Goal: Check status: Check status

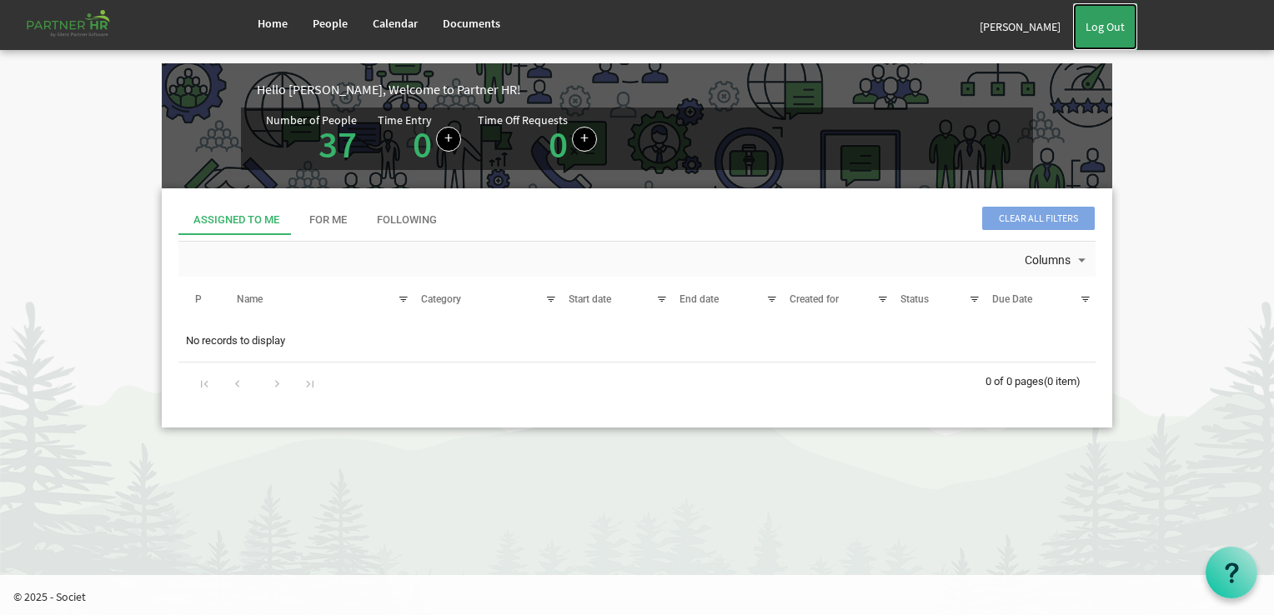
click at [1118, 28] on link "Log Out" at bounding box center [1105, 26] width 64 height 47
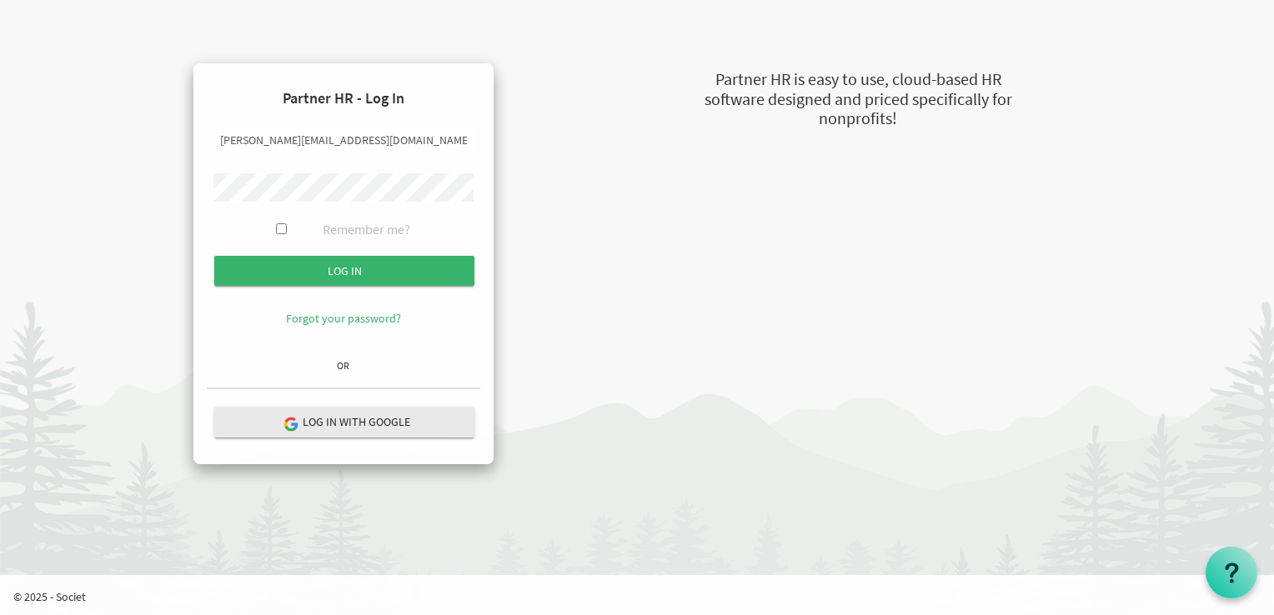
drag, startPoint x: 236, startPoint y: 138, endPoint x: 199, endPoint y: 147, distance: 37.6
click at [199, 147] on div "Partner HR - Log In rita@newcircles.ca Remember me? Log in" at bounding box center [343, 263] width 300 height 401
type input "russel@newcircles.ca"
click at [14, 169] on body "Partner HR - Log In russel@newcircles.ca Remember me? Log in Forgot your passwo…" at bounding box center [637, 240] width 1274 height 481
click at [214, 256] on input "Log in" at bounding box center [344, 271] width 260 height 30
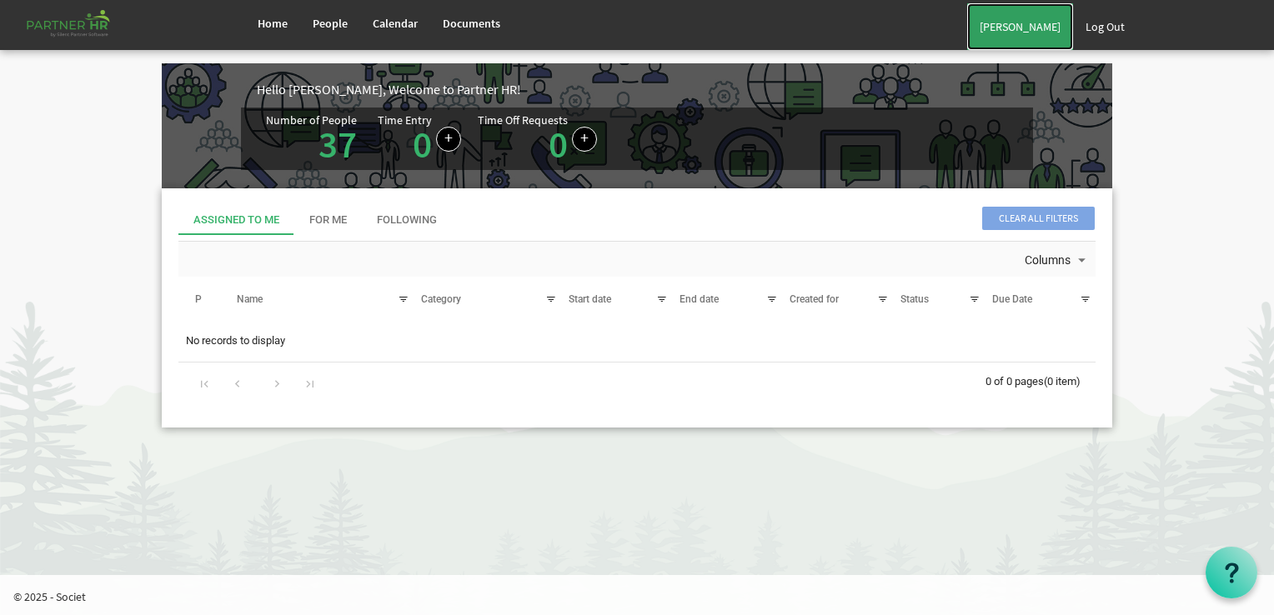
click at [1021, 36] on link "[PERSON_NAME]" at bounding box center [1020, 26] width 106 height 47
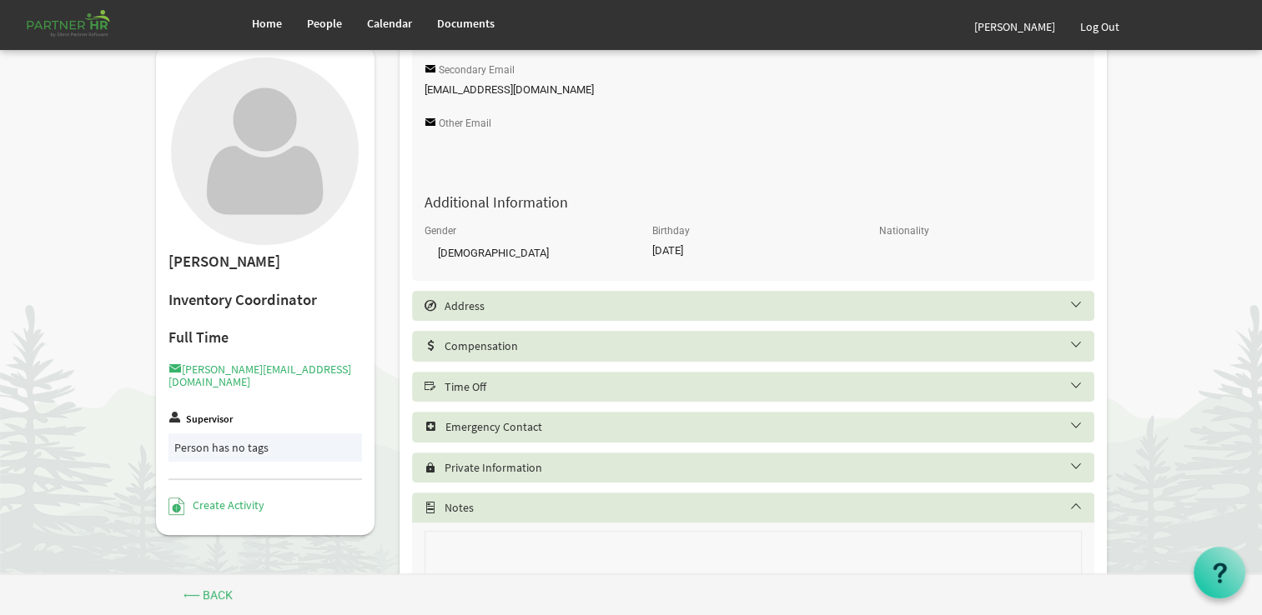
scroll to position [500, 0]
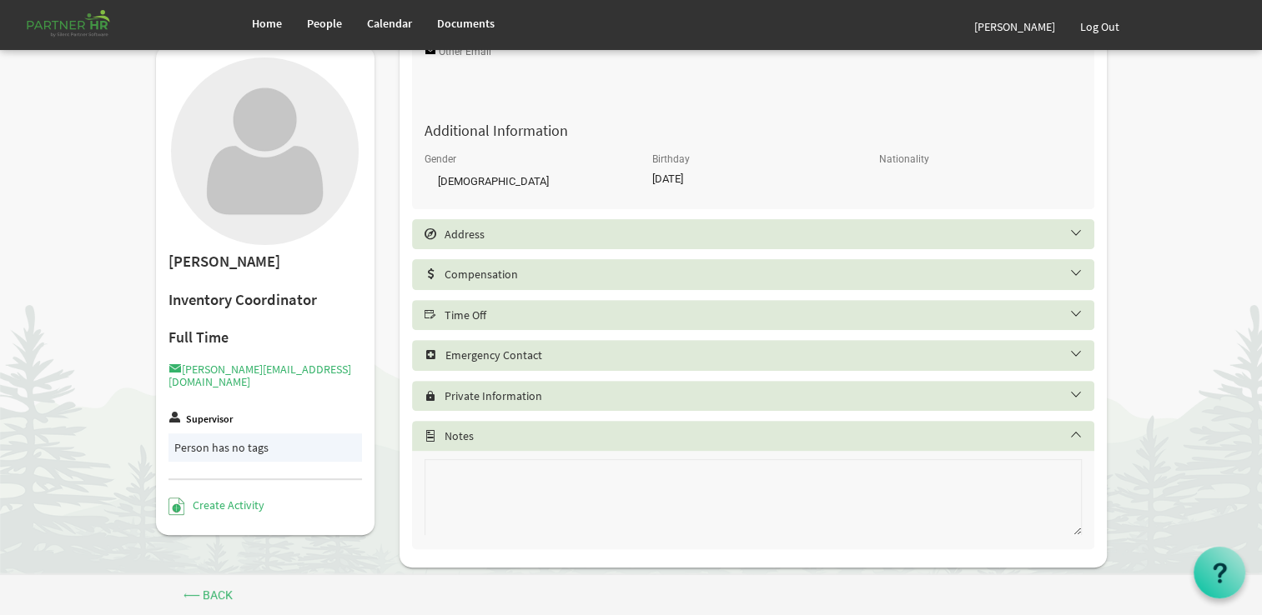
click at [606, 322] on h5 "Time Off" at bounding box center [765, 315] width 682 height 13
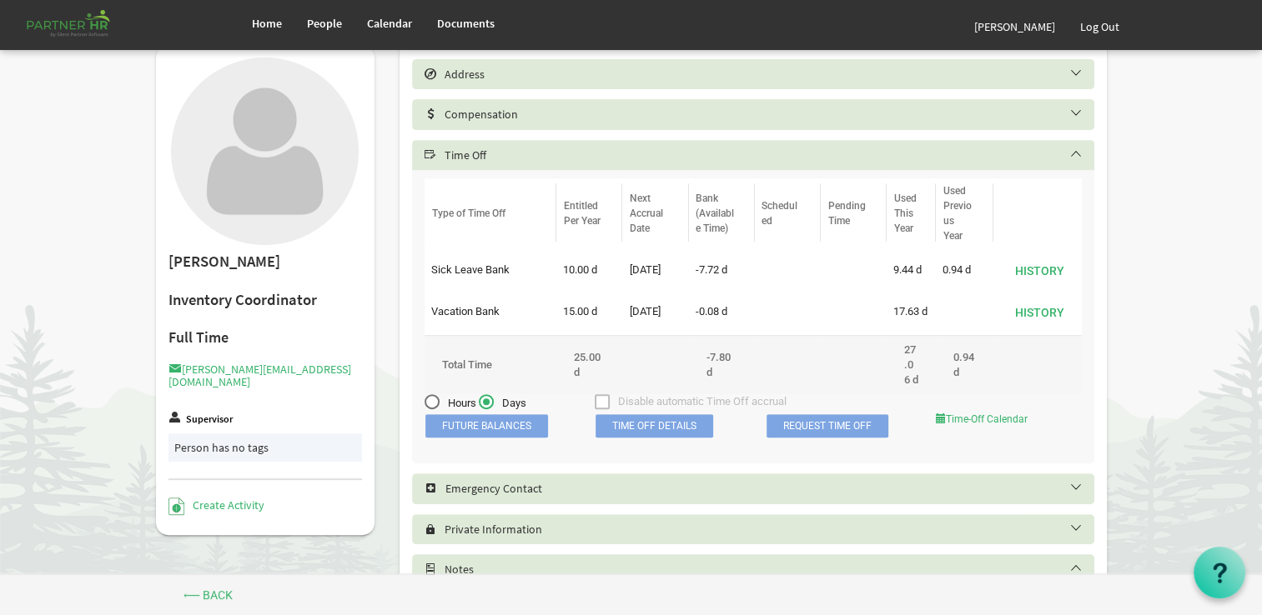
scroll to position [667, 0]
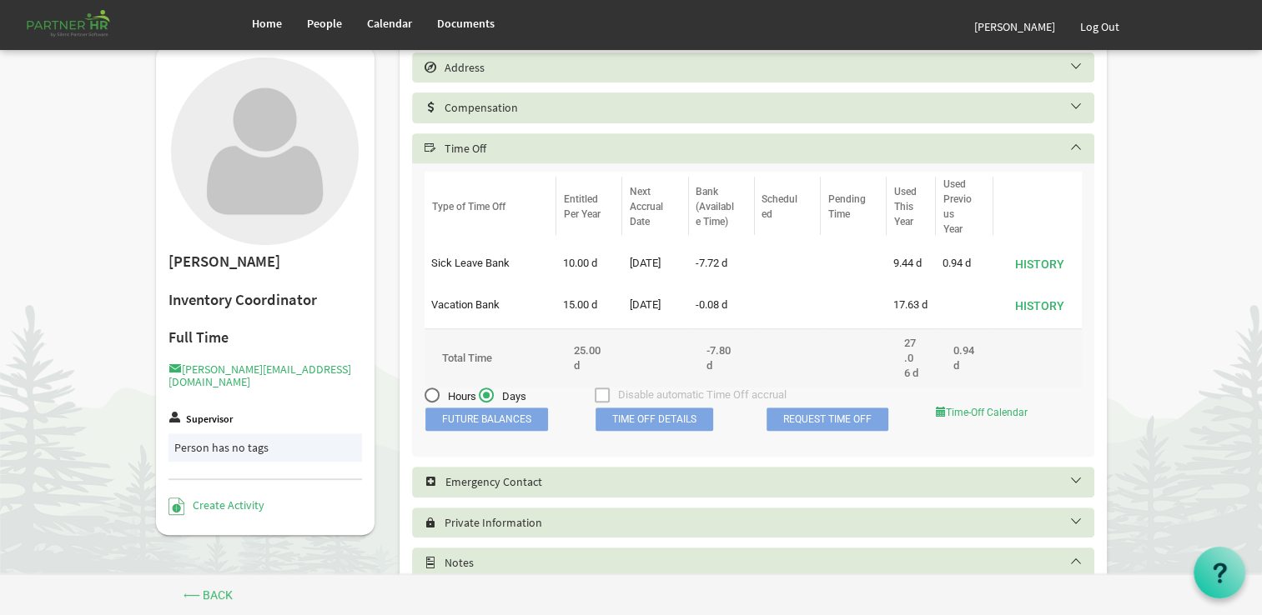
click at [481, 431] on span "Future Balances" at bounding box center [486, 419] width 123 height 23
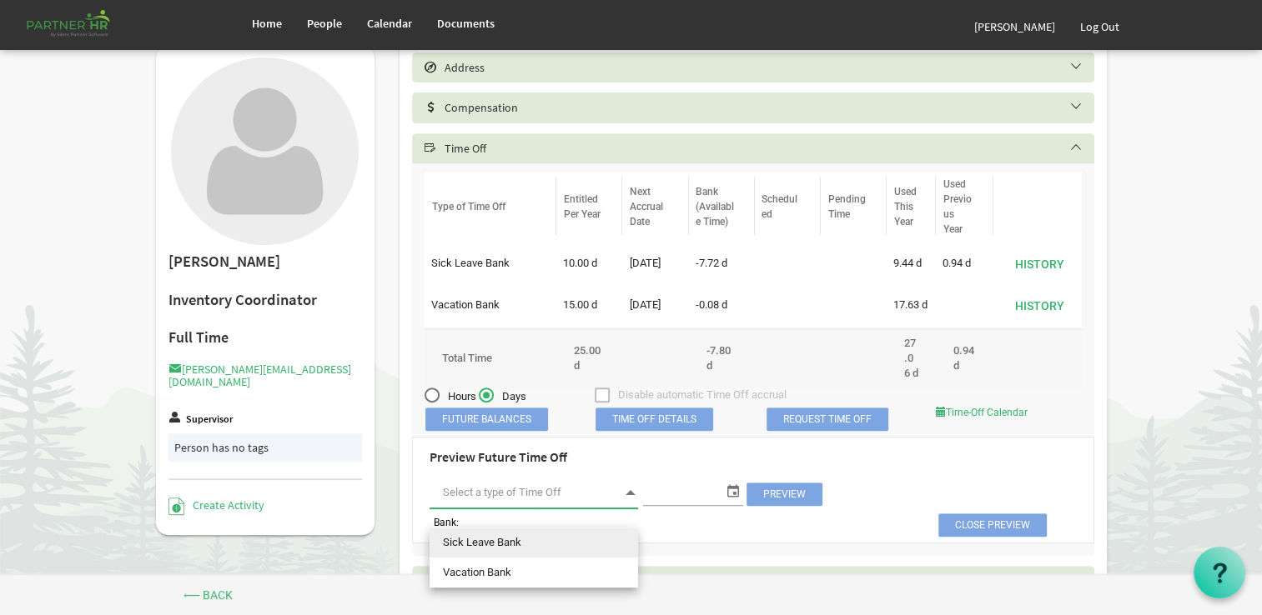
click at [624, 505] on span at bounding box center [630, 492] width 15 height 23
click at [575, 535] on li "Sick Leave Bank" at bounding box center [533, 543] width 208 height 30
type input "Sick Leave Bank"
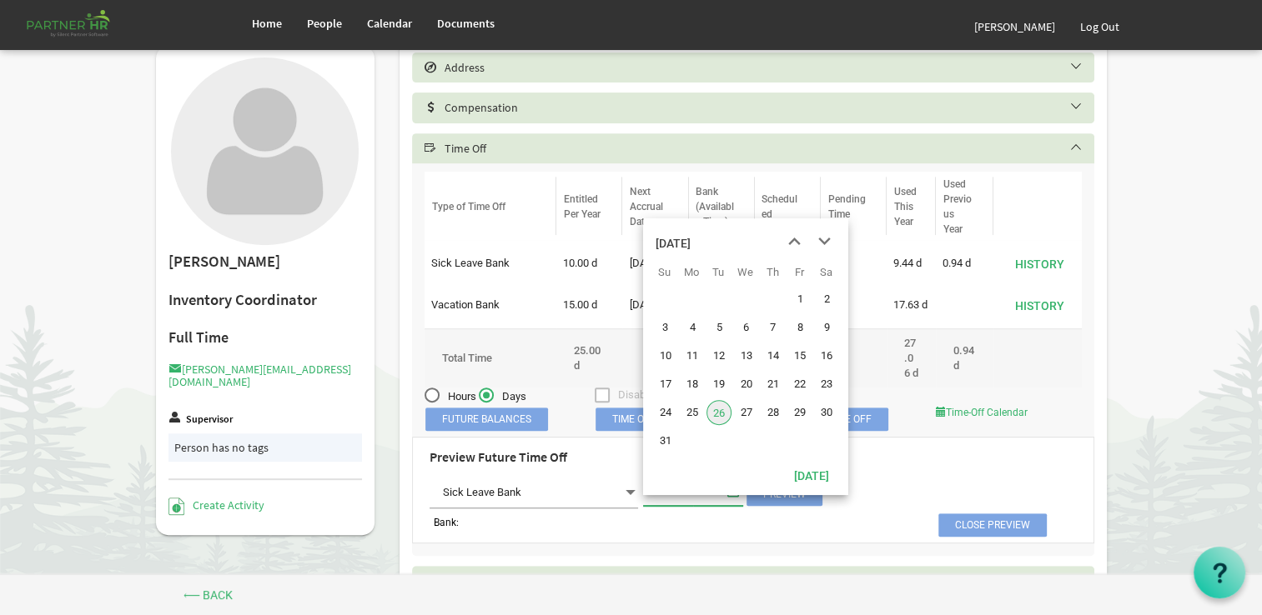
click at [735, 502] on span "select" at bounding box center [733, 491] width 20 height 22
click at [665, 439] on span "31" at bounding box center [665, 441] width 25 height 25
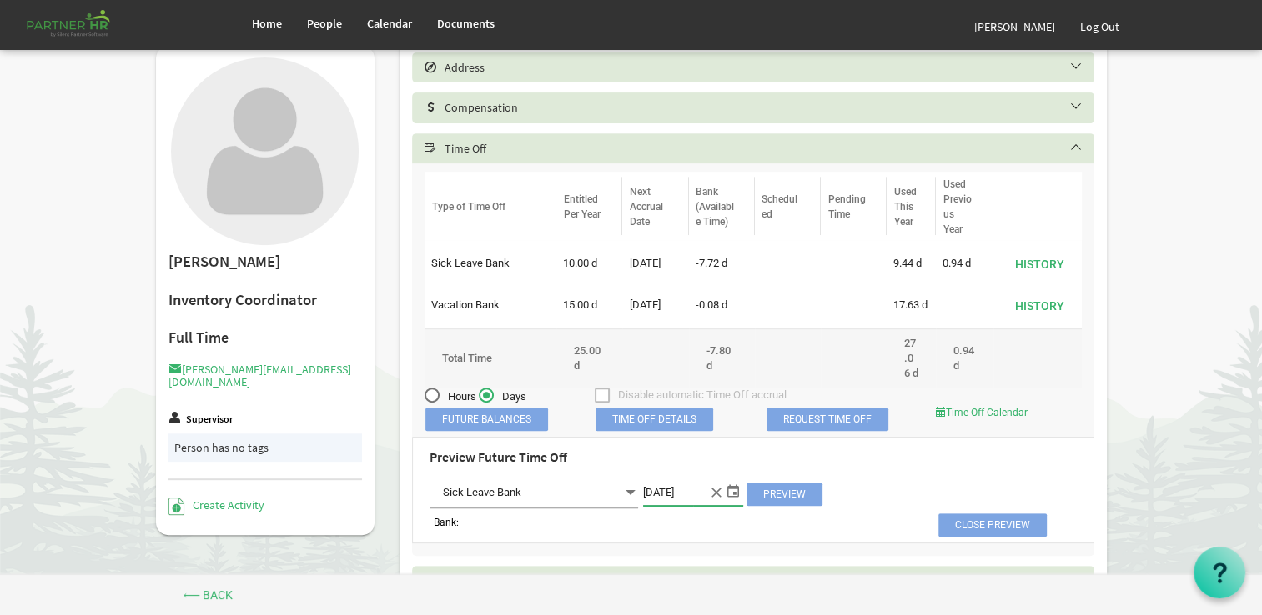
click at [781, 506] on span "Preview" at bounding box center [784, 494] width 76 height 23
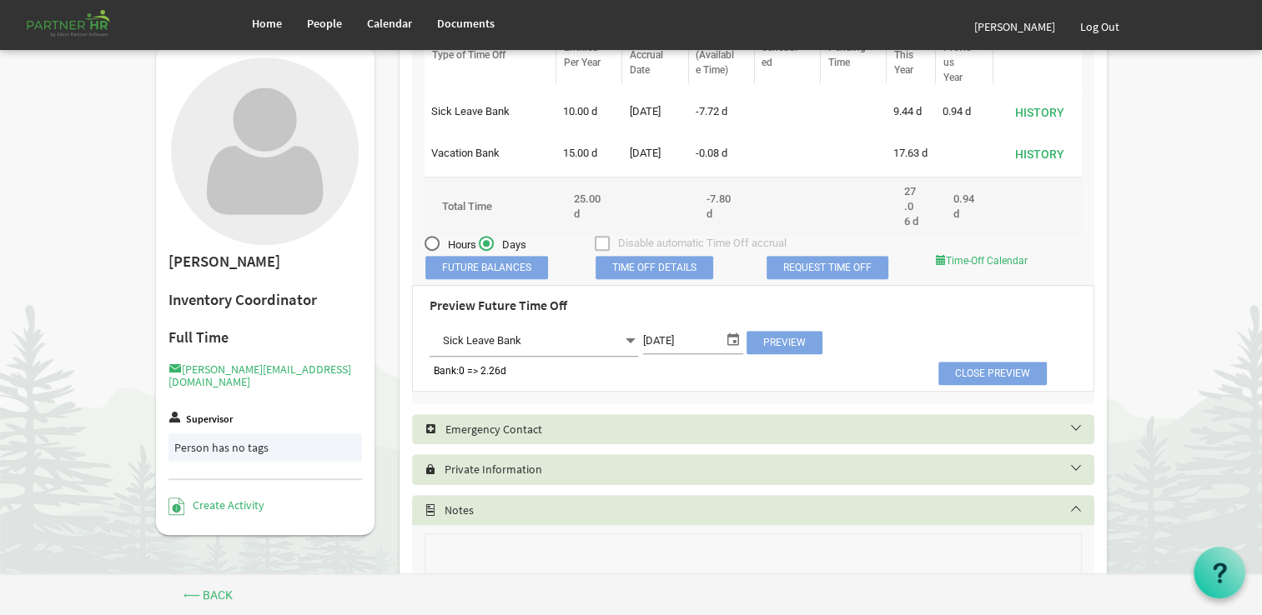
scroll to position [834, 0]
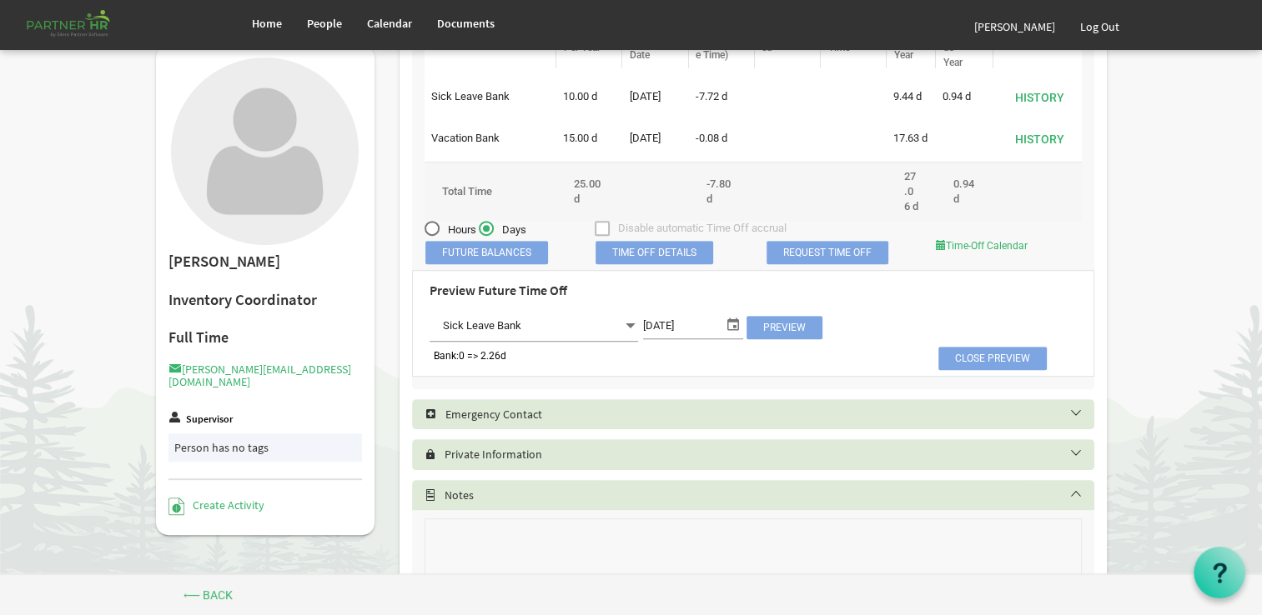
click at [620, 342] on span "Sick Leave Bank Sick Leave Bank" at bounding box center [533, 326] width 208 height 31
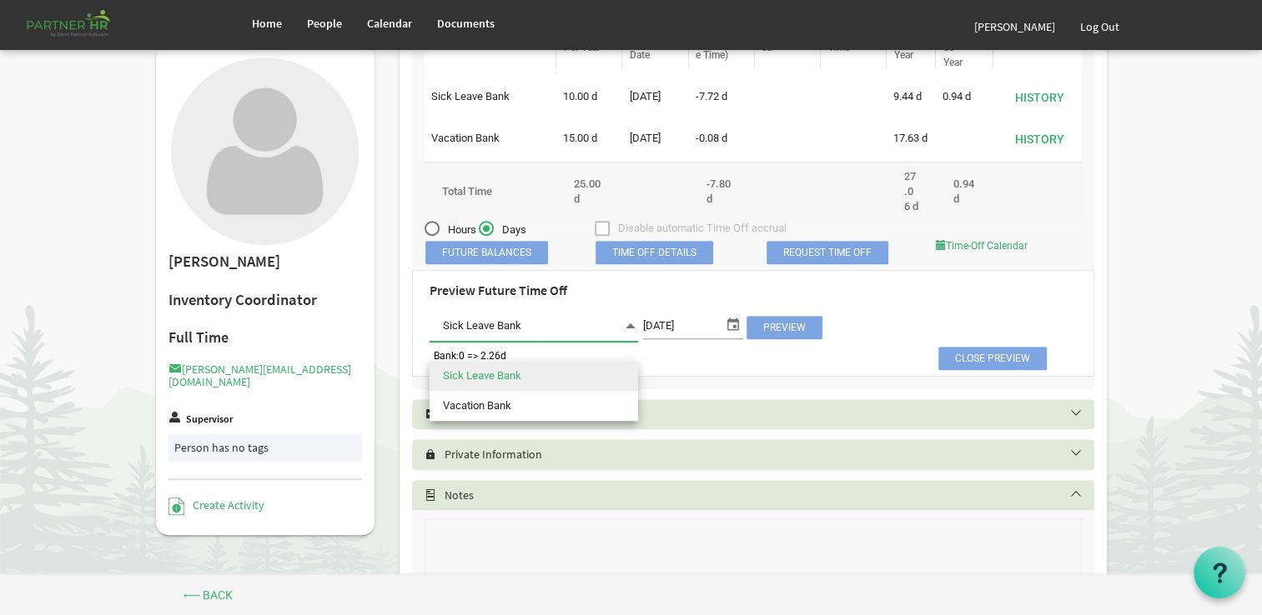
click at [734, 335] on span "select" at bounding box center [733, 325] width 20 height 22
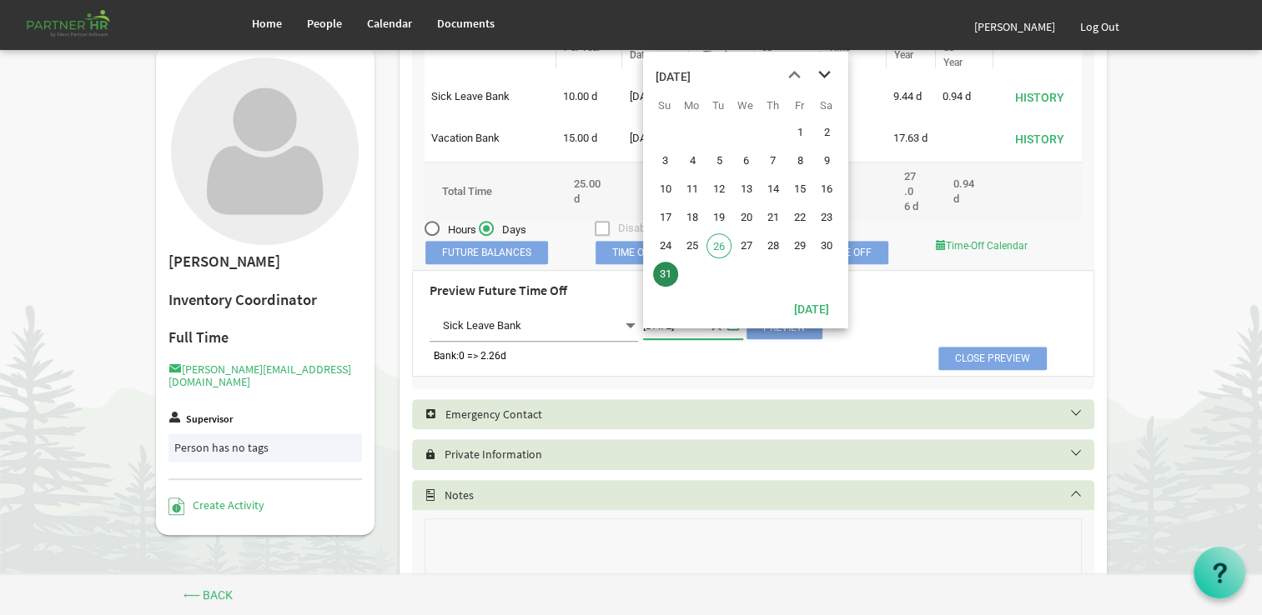
click at [822, 78] on span "next month" at bounding box center [824, 75] width 29 height 30
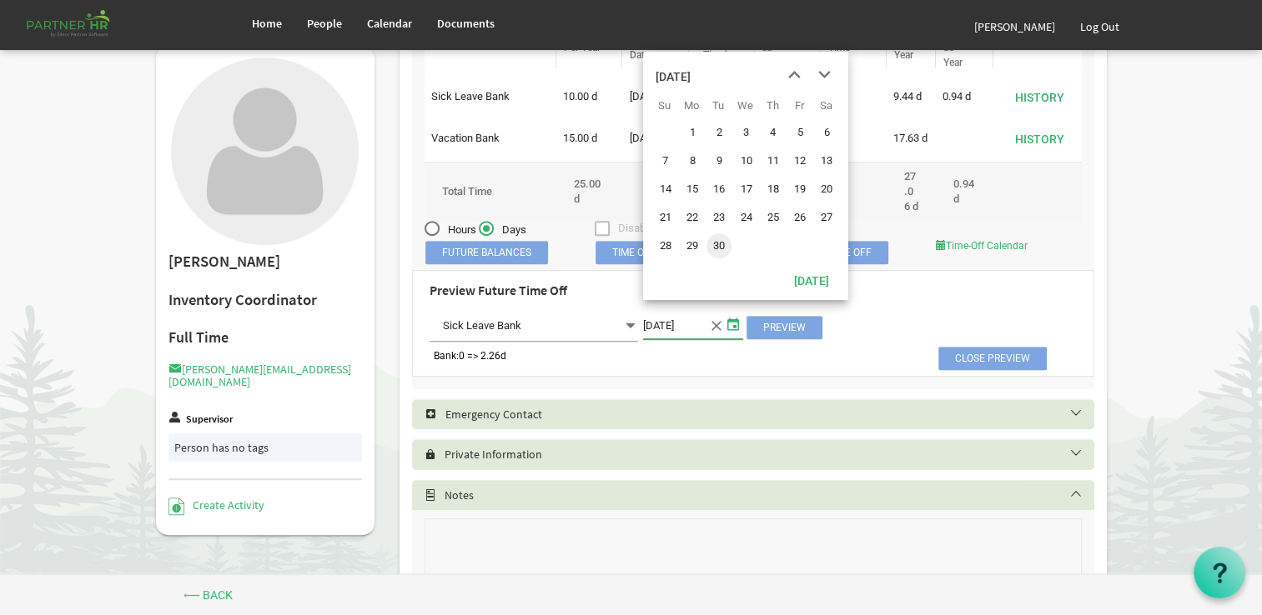
click at [714, 242] on span "30" at bounding box center [718, 245] width 25 height 25
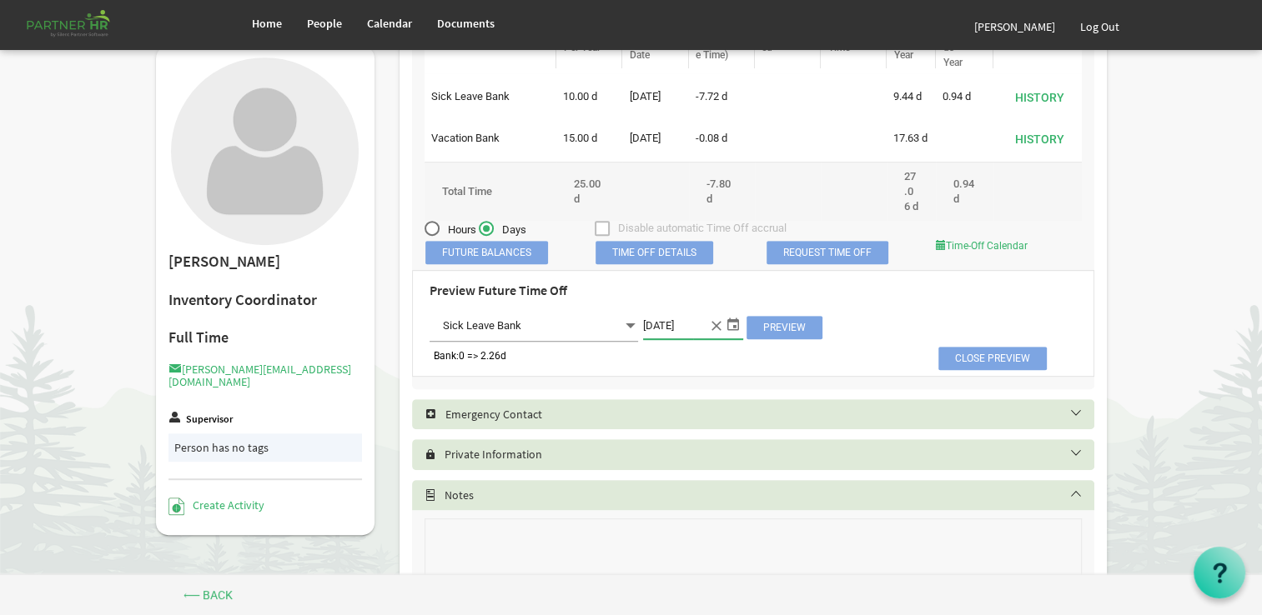
click at [784, 339] on span "Preview" at bounding box center [784, 327] width 76 height 23
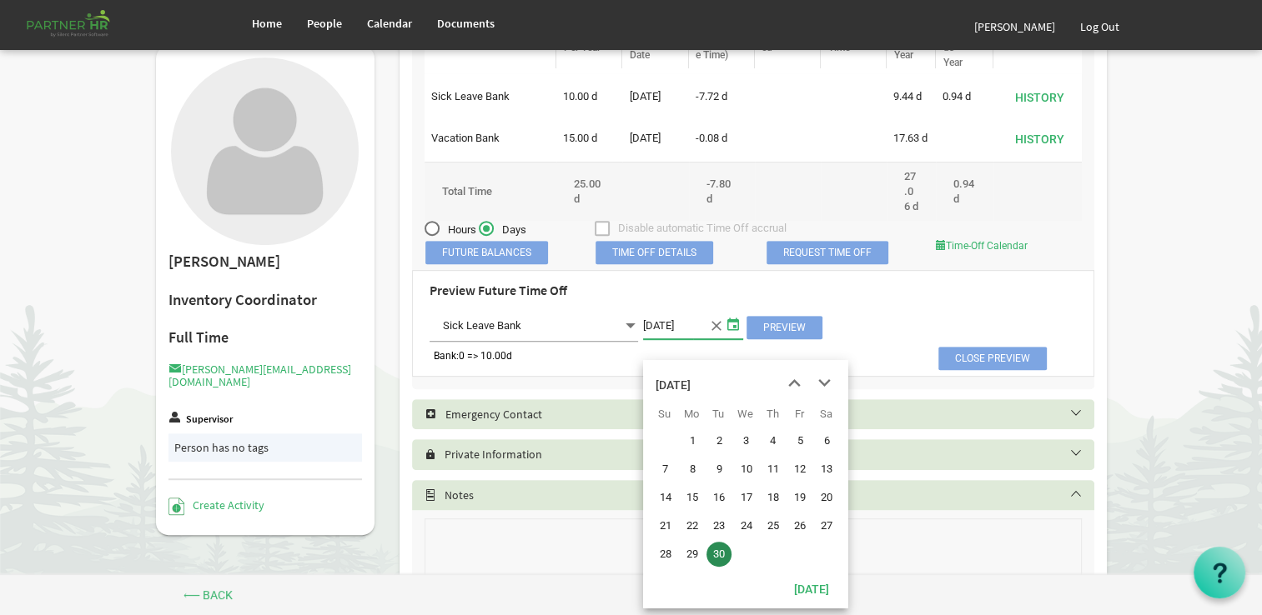
click at [731, 335] on span "select" at bounding box center [733, 325] width 20 height 22
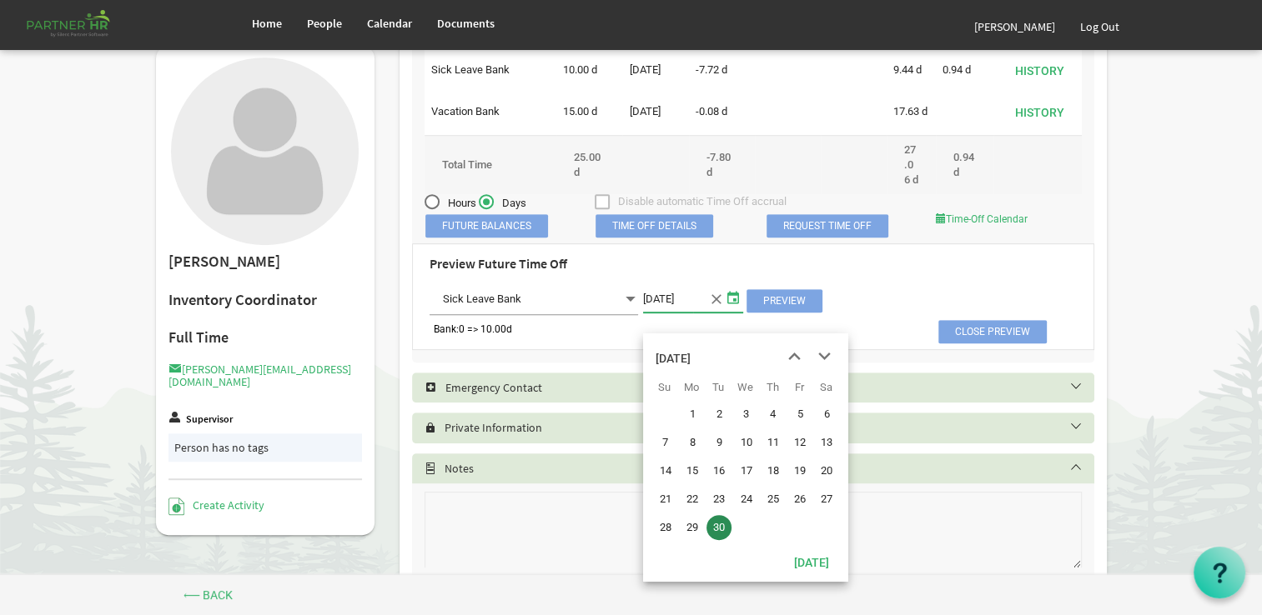
scroll to position [917, 0]
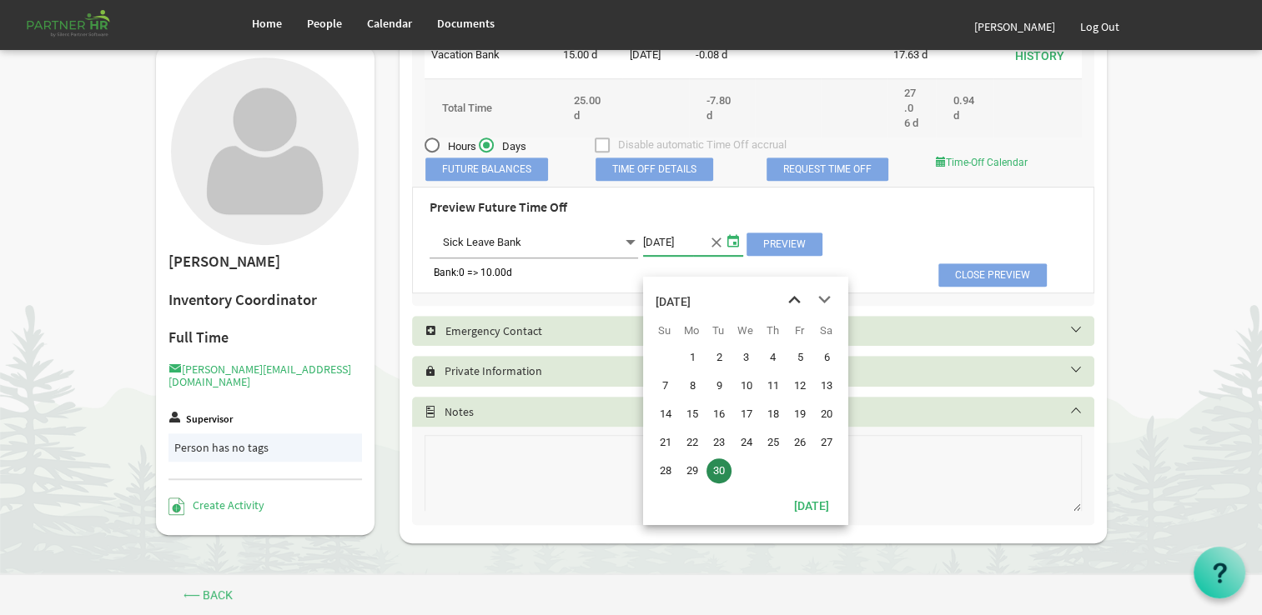
click at [790, 299] on span "previous month" at bounding box center [794, 300] width 29 height 30
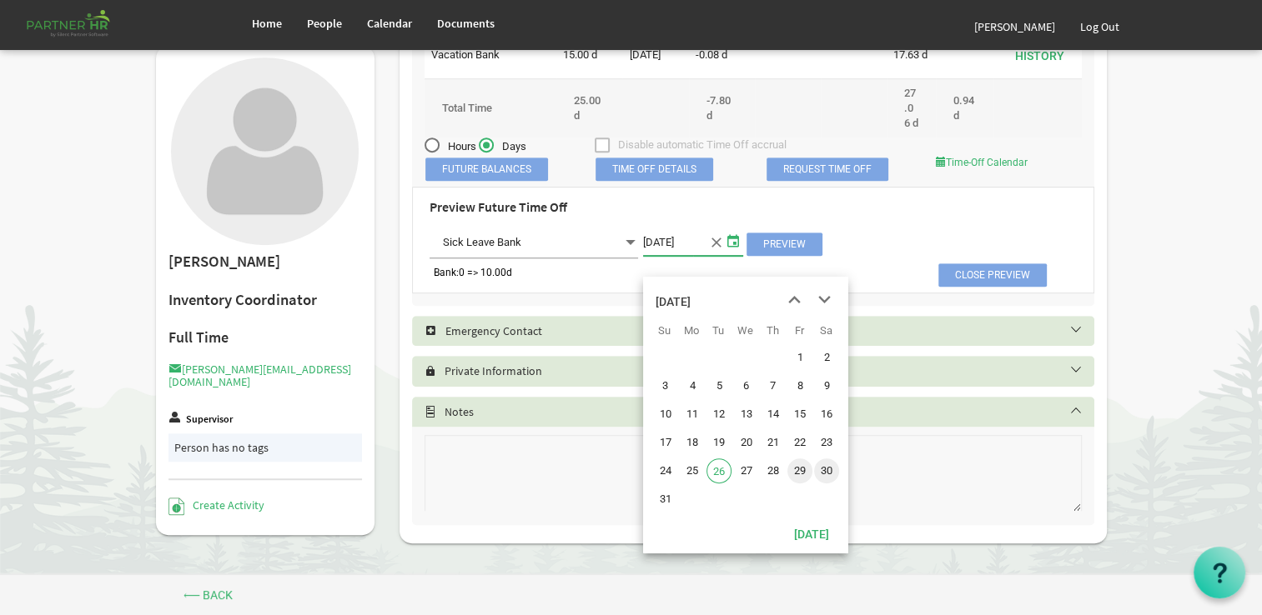
click at [796, 468] on span "29" at bounding box center [799, 471] width 25 height 25
type input "[DATE]"
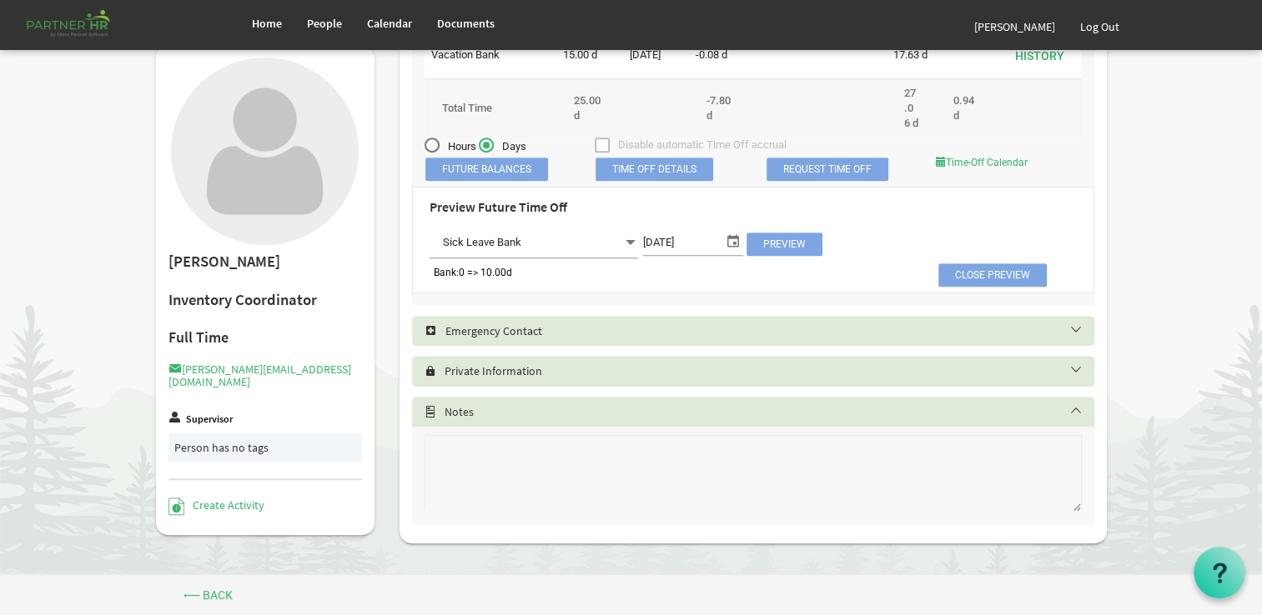
click at [774, 256] on span "Preview" at bounding box center [784, 244] width 76 height 23
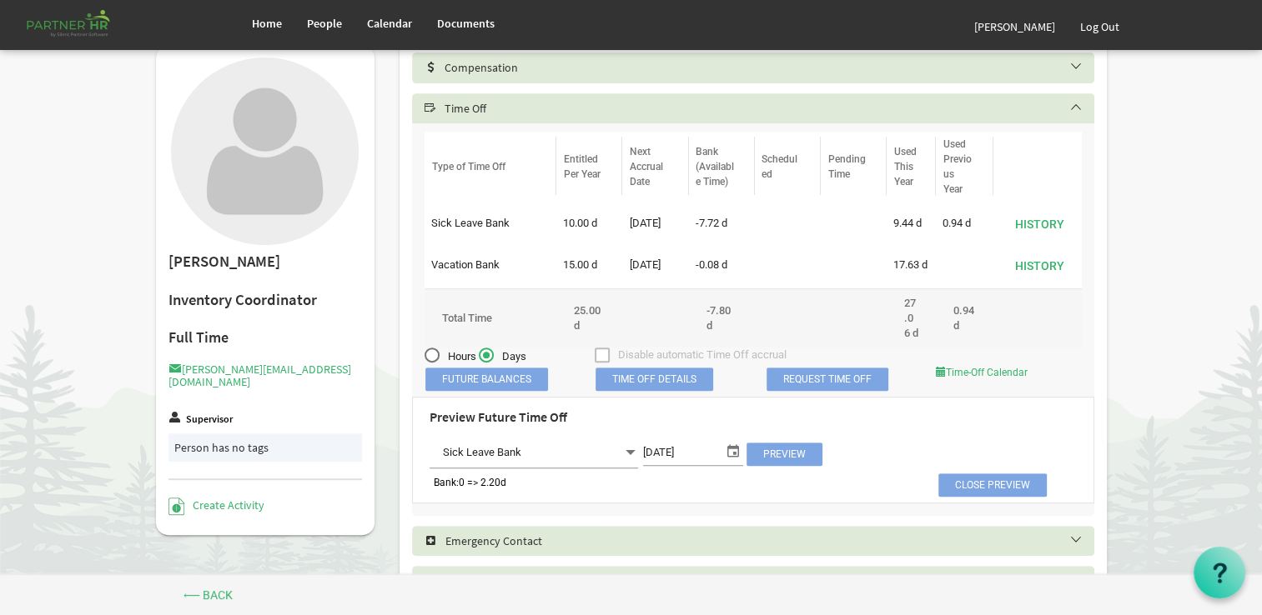
scroll to position [834, 0]
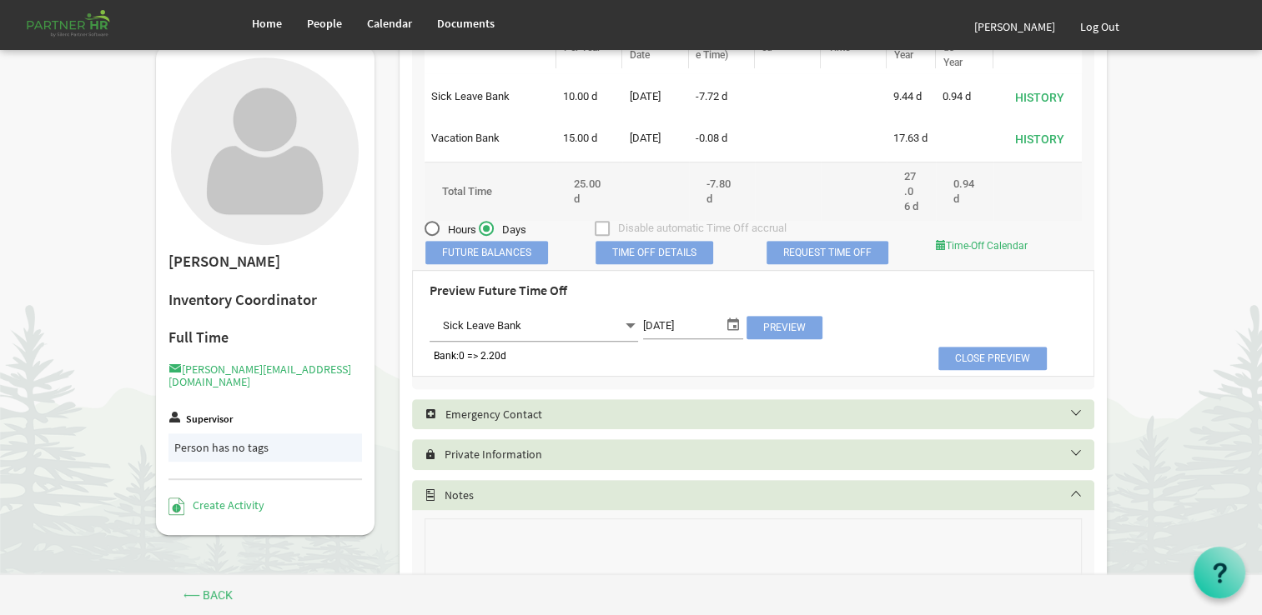
click at [616, 342] on span "Sick Leave Bank Sick Leave Bank" at bounding box center [533, 326] width 208 height 31
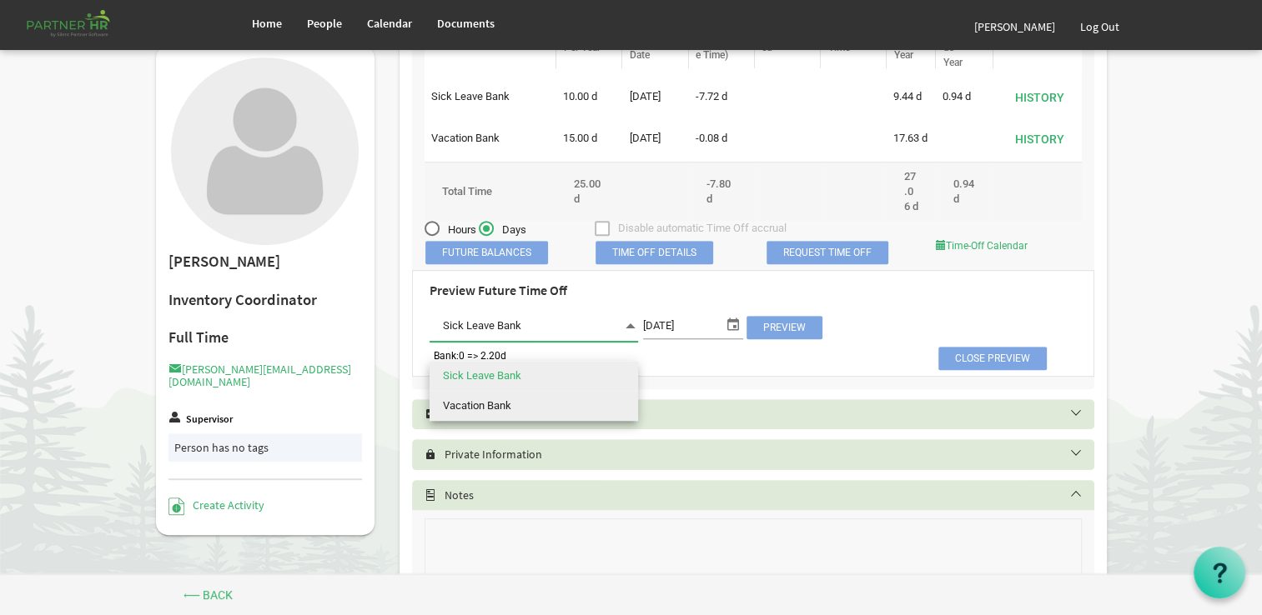
click at [596, 404] on li "Vacation Bank" at bounding box center [533, 406] width 208 height 30
type input "Vacation Bank"
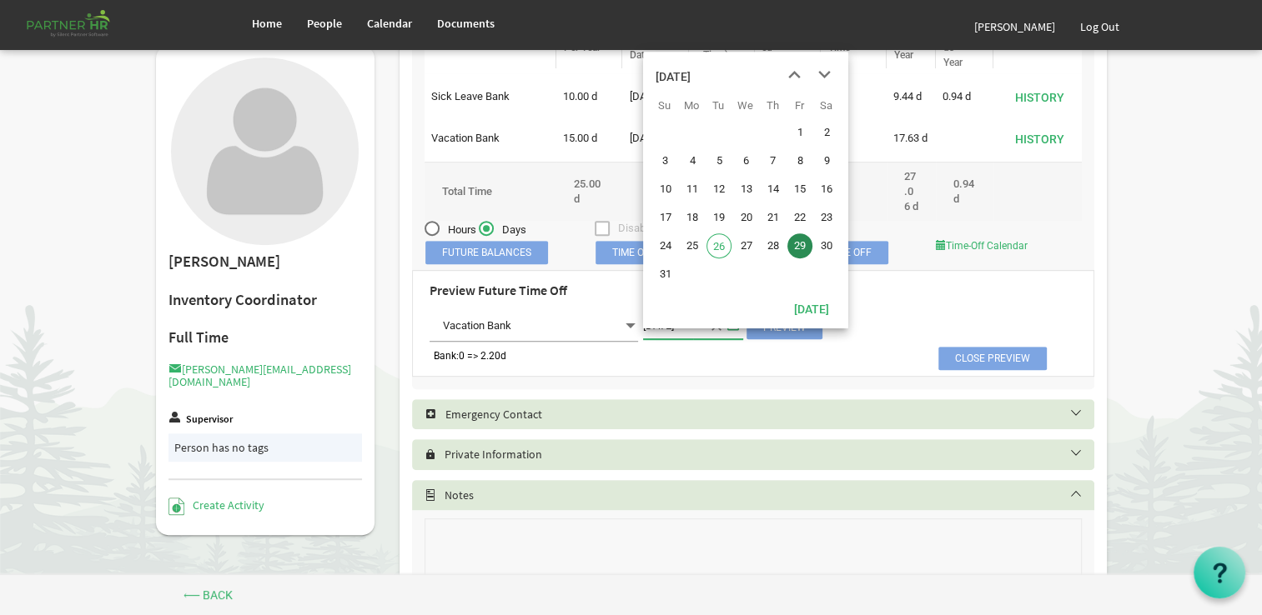
click at [731, 335] on span "select" at bounding box center [733, 325] width 20 height 22
click at [660, 278] on span "31" at bounding box center [665, 274] width 25 height 25
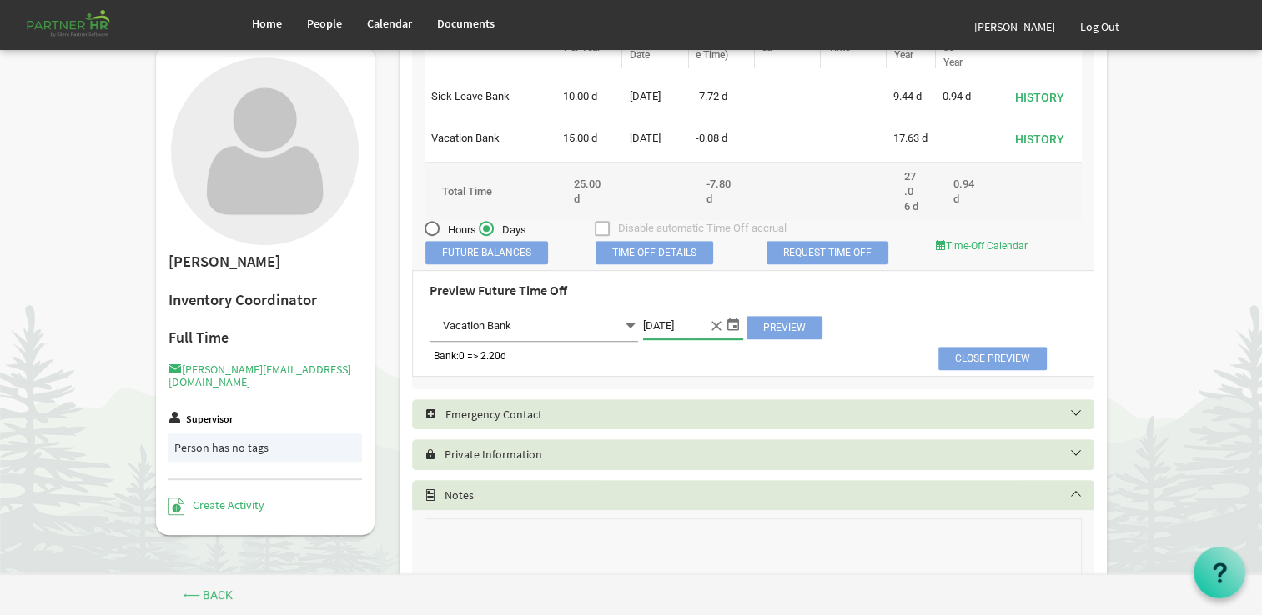
click at [771, 339] on span "Preview" at bounding box center [784, 327] width 76 height 23
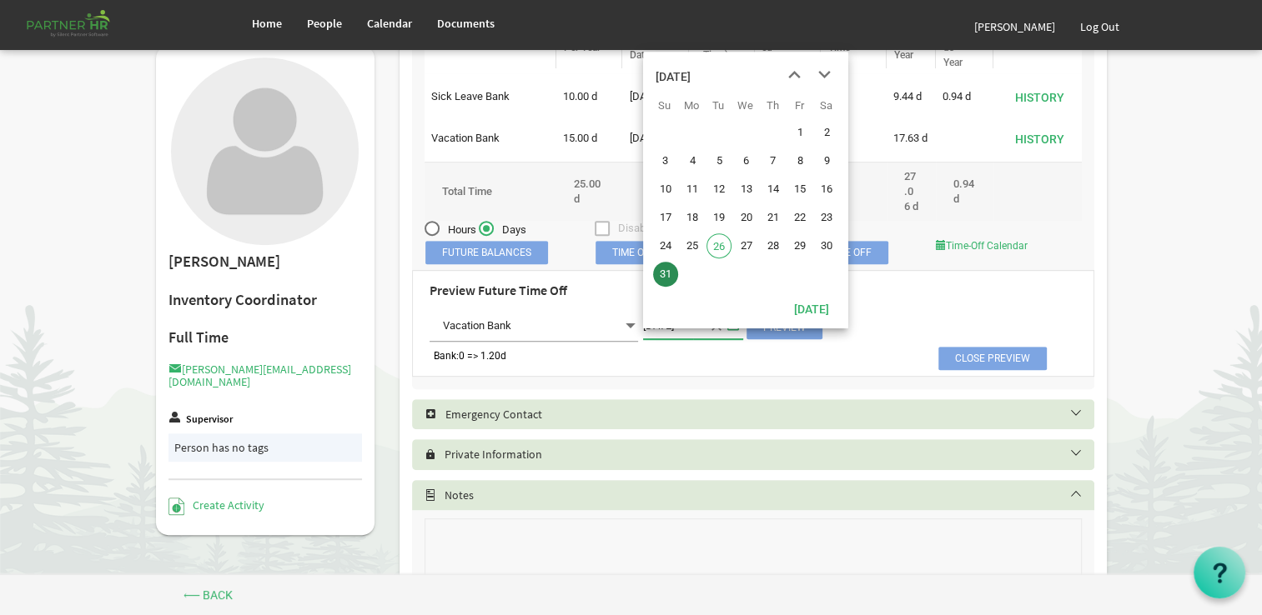
click at [736, 335] on span "select" at bounding box center [733, 325] width 20 height 22
click at [821, 72] on span "next month" at bounding box center [824, 75] width 29 height 30
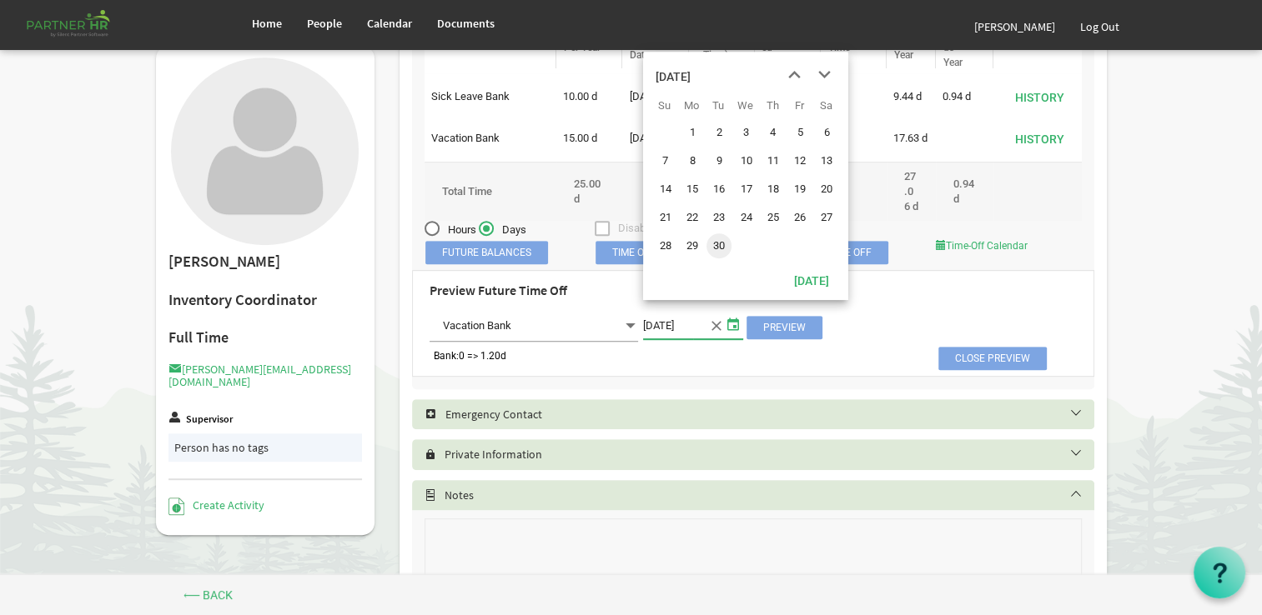
click at [717, 247] on span "30" at bounding box center [718, 245] width 25 height 25
type input "[DATE]"
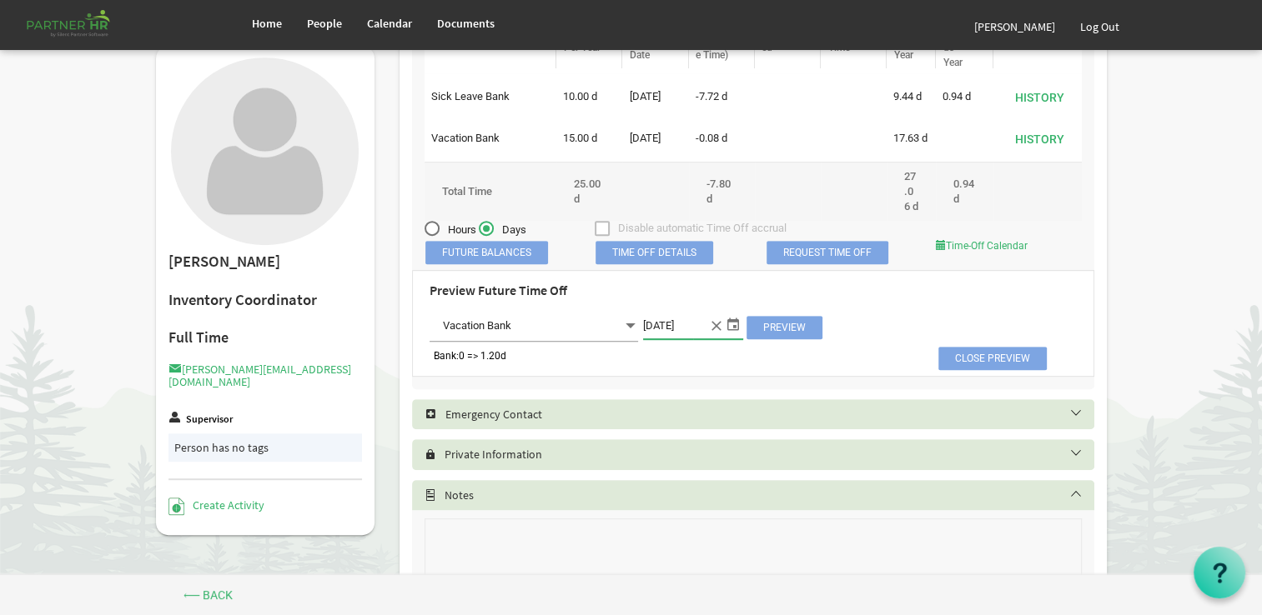
click at [774, 339] on span "Preview" at bounding box center [784, 327] width 76 height 23
